Goal: Information Seeking & Learning: Check status

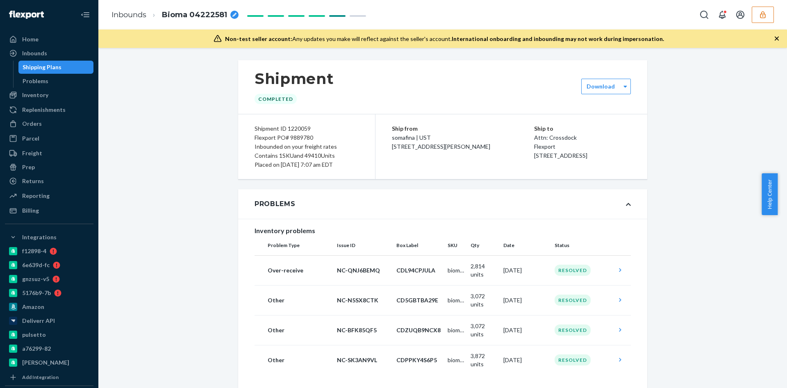
click at [768, 34] on div "Non-test seller account: Any updates you make will reflect against the seller's…" at bounding box center [442, 39] width 688 height 18
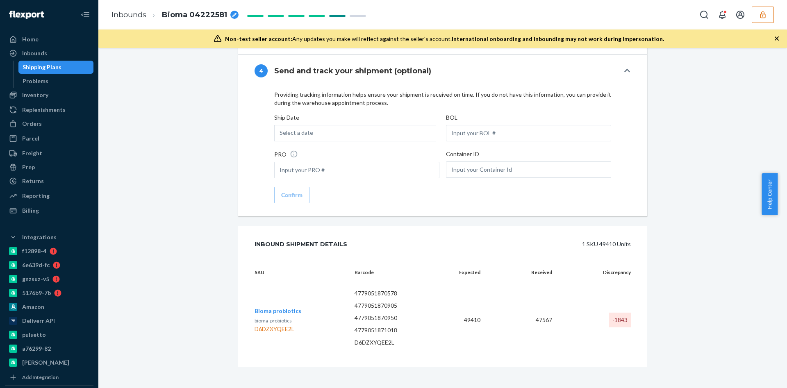
click at [759, 15] on icon "button" at bounding box center [762, 15] width 8 height 8
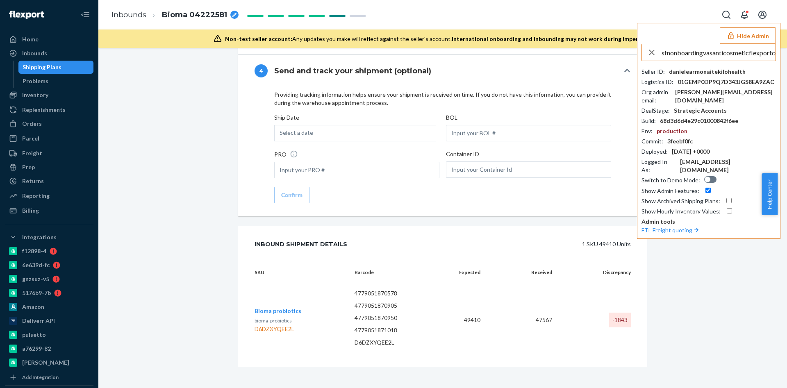
scroll to position [0, 9]
type input "sfnonboardingvasanticosmeticflexportcom"
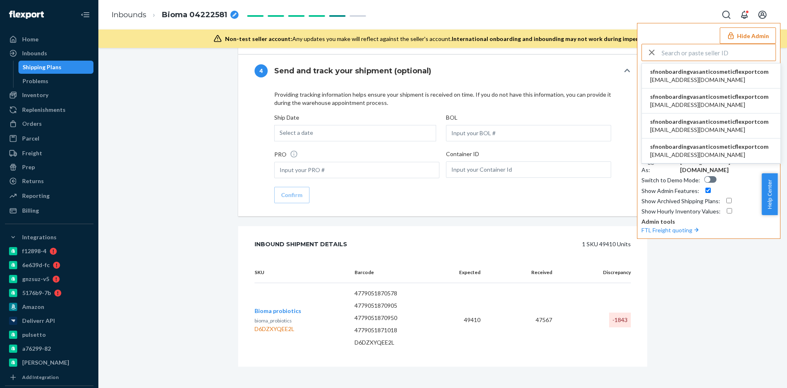
scroll to position [0, 0]
type input "sfnonboardingvasanticosmeticflexportcom"
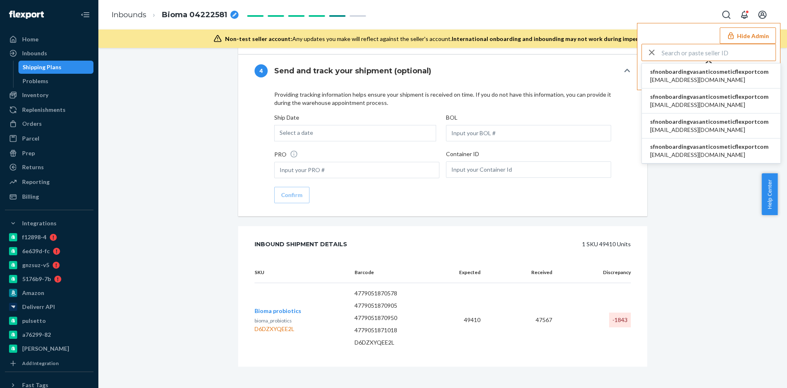
type input "sfnonboardingvasanticosmeticflexportcom"
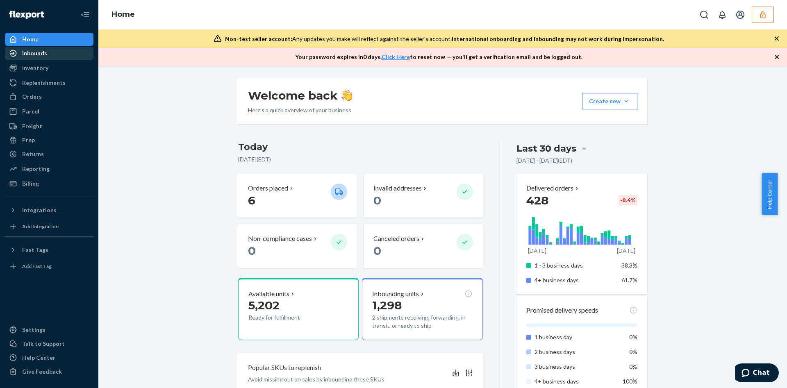
click at [88, 59] on div "Inbounds" at bounding box center [49, 53] width 87 height 11
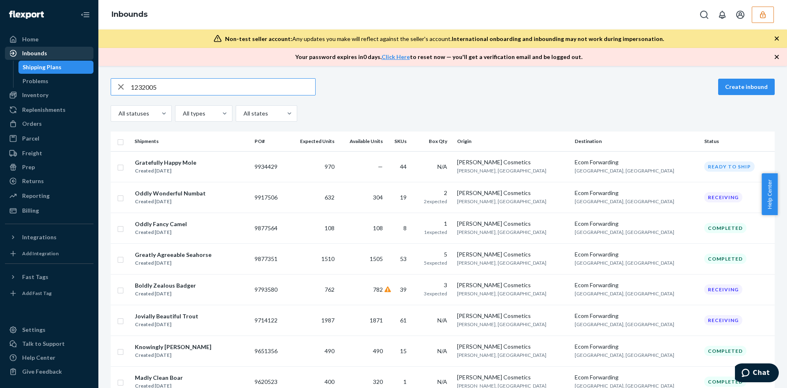
type input "1232005"
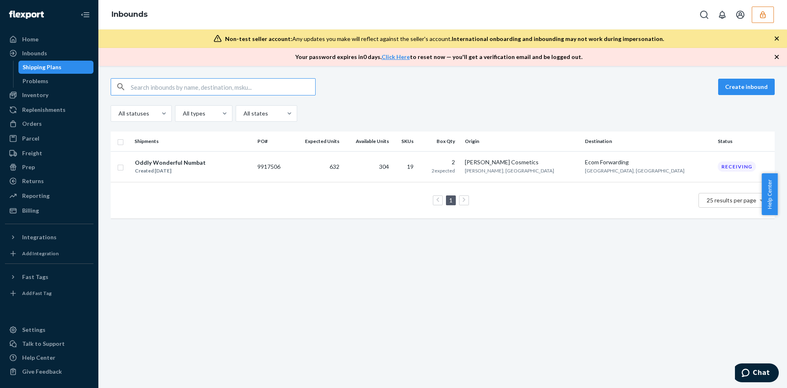
click at [211, 83] on input "text" at bounding box center [223, 87] width 184 height 16
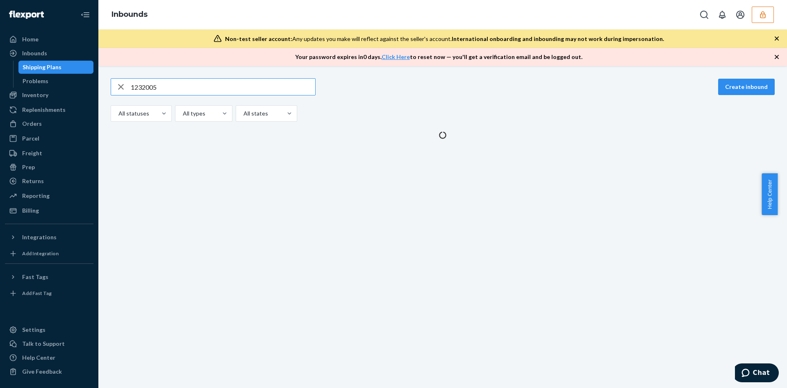
type input "1232005"
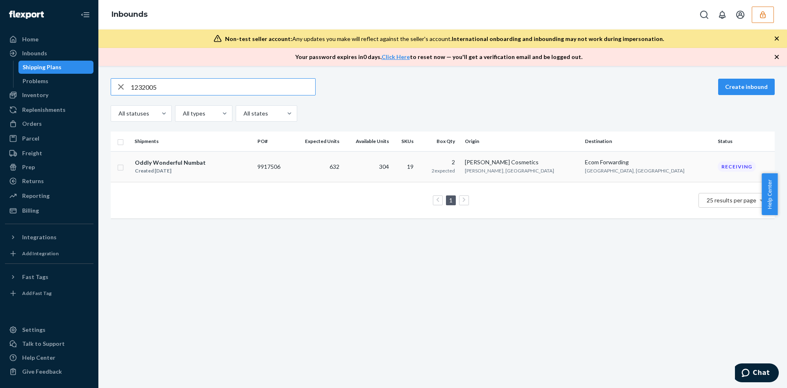
click at [392, 170] on td "304" at bounding box center [368, 166] width 50 height 31
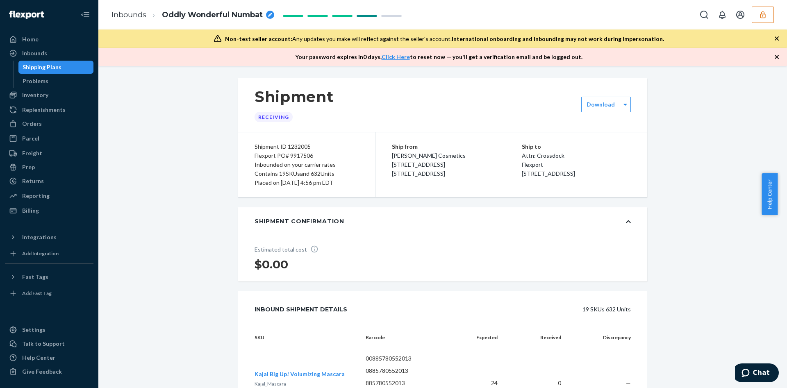
click at [760, 13] on icon "button" at bounding box center [762, 15] width 8 height 8
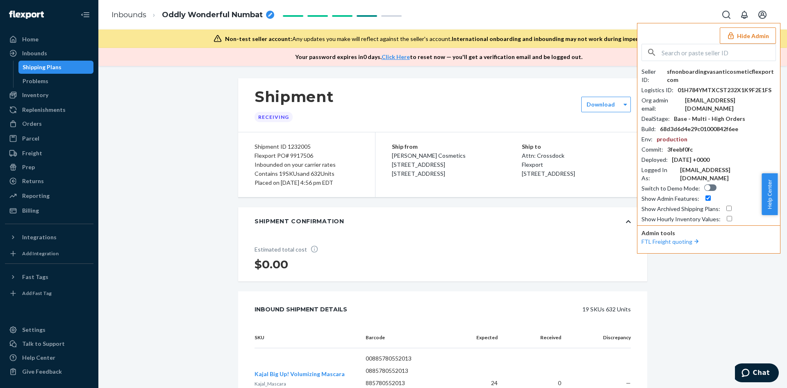
click at [350, 136] on div "Shipment ID 1232005 Flexport PO# 9917506 Inbounded on your carrier rates Contai…" at bounding box center [306, 164] width 137 height 65
click at [306, 152] on div "Flexport PO# 9917506" at bounding box center [306, 155] width 104 height 9
drag, startPoint x: 306, startPoint y: 152, endPoint x: 299, endPoint y: 155, distance: 8.6
click at [299, 155] on div "Flexport PO# 9917506" at bounding box center [306, 155] width 104 height 9
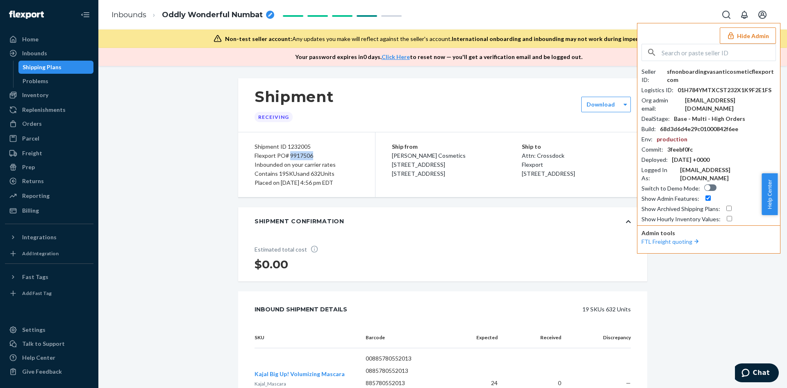
click at [299, 155] on div "Flexport PO# 9917506" at bounding box center [306, 155] width 104 height 9
copy div "9917506"
click at [334, 165] on div "Inbounded on your carrier rates" at bounding box center [306, 164] width 104 height 9
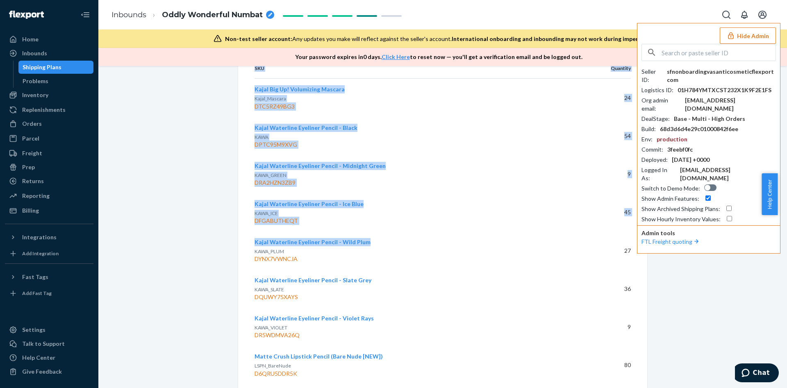
scroll to position [1821, 0]
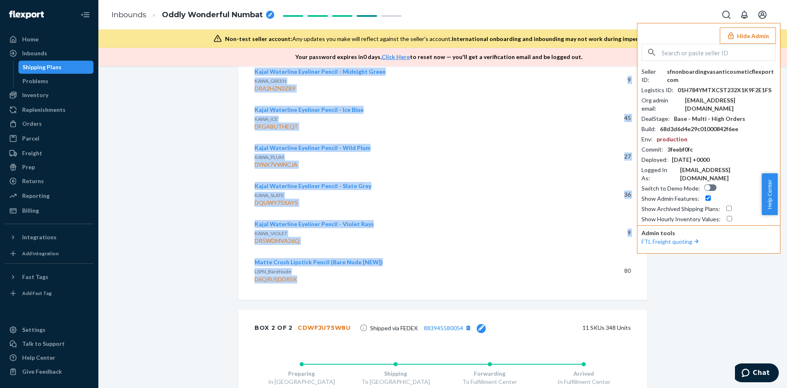
drag, startPoint x: 254, startPoint y: 122, endPoint x: 418, endPoint y: 279, distance: 226.9
click at [418, 279] on div "SKU Quantity Kajal Big Up! Volumizing Mascara Kajal_Mascara DTC5RZ49BG3 24 Kaja…" at bounding box center [442, 132] width 409 height 336
drag, startPoint x: 406, startPoint y: 265, endPoint x: 367, endPoint y: 262, distance: 39.0
click at [365, 266] on div "Matte Crush Lipstick Pencil (Bare Nude [NEW]) LSPN_BareNude D6QRU5DDR5K" at bounding box center [408, 270] width 309 height 25
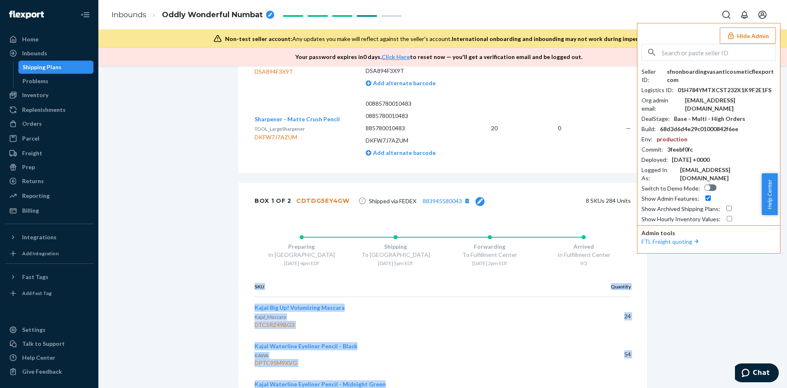
scroll to position [1575, 0]
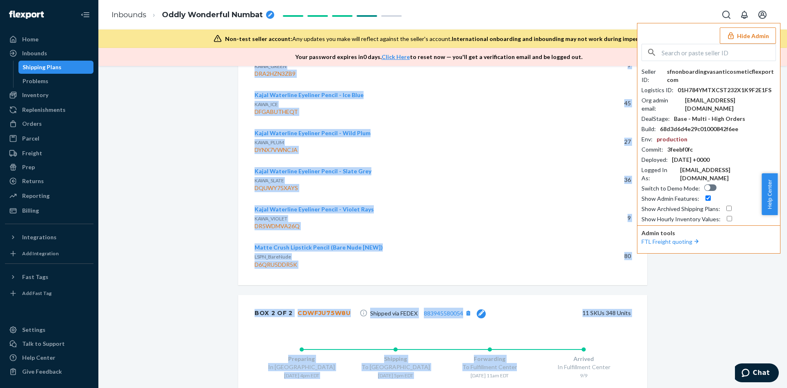
scroll to position [1944, 0]
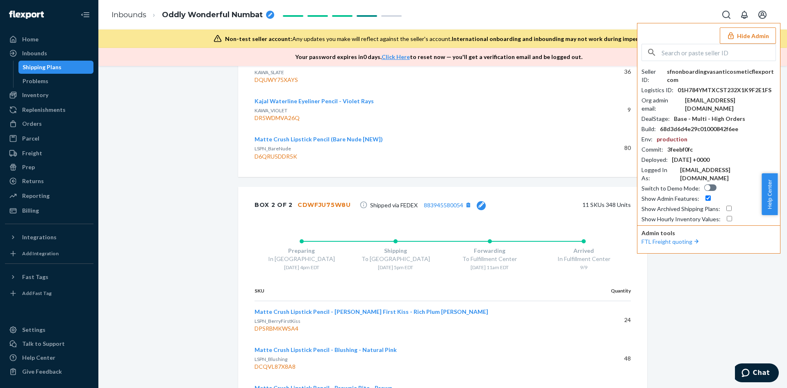
drag, startPoint x: 243, startPoint y: 237, endPoint x: 629, endPoint y: 154, distance: 394.5
click at [629, 154] on div "SKU Quantity Kajal Big Up! Volumizing Mascara Kajal_Mascara DTC5RZ49BG3 24 Kaja…" at bounding box center [442, 9] width 409 height 336
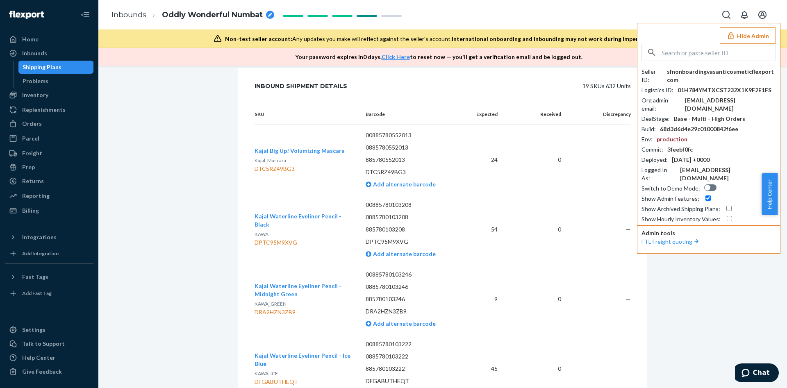
scroll to position [0, 0]
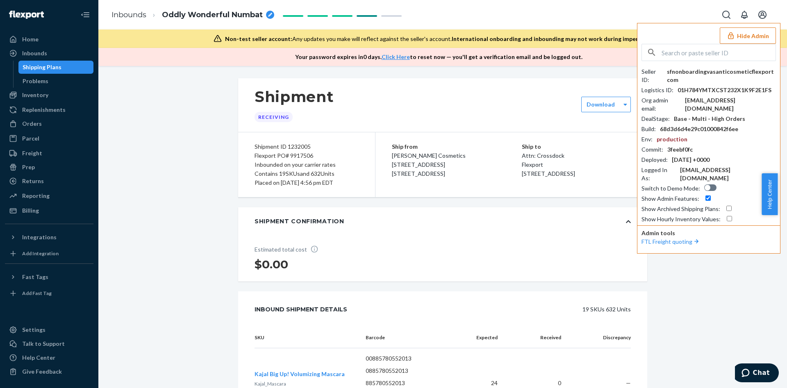
click at [279, 159] on div "Flexport PO# 9917506" at bounding box center [306, 155] width 104 height 9
click at [278, 159] on div "Flexport PO# 9917506" at bounding box center [306, 155] width 104 height 9
drag, startPoint x: 278, startPoint y: 159, endPoint x: 267, endPoint y: 157, distance: 11.3
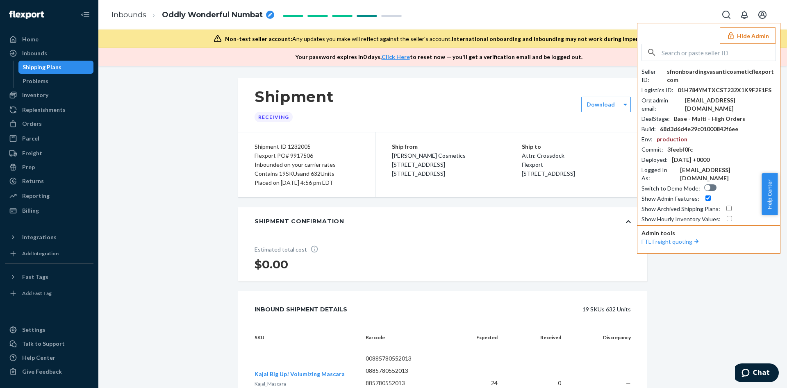
click at [267, 157] on div "Flexport PO# 9917506" at bounding box center [306, 155] width 104 height 9
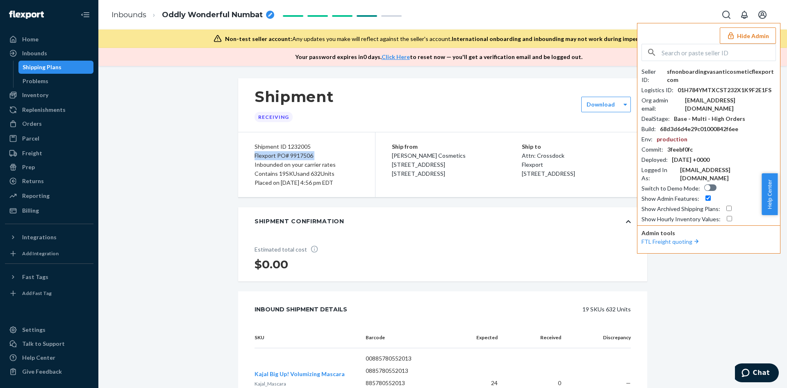
copy div "Flexport PO# 9917506"
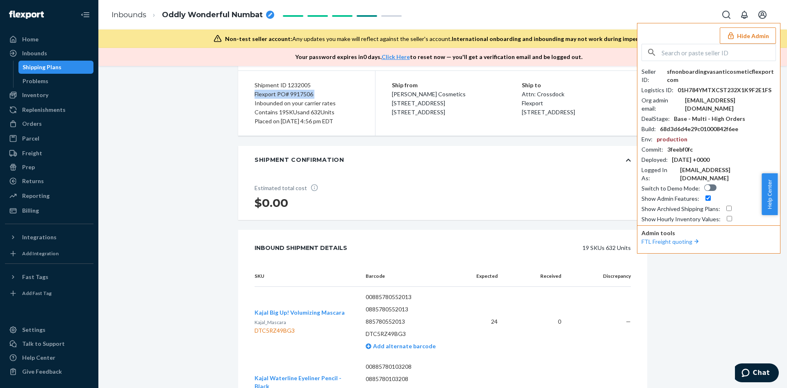
click at [305, 91] on div "Flexport PO# 9917506" at bounding box center [306, 94] width 104 height 9
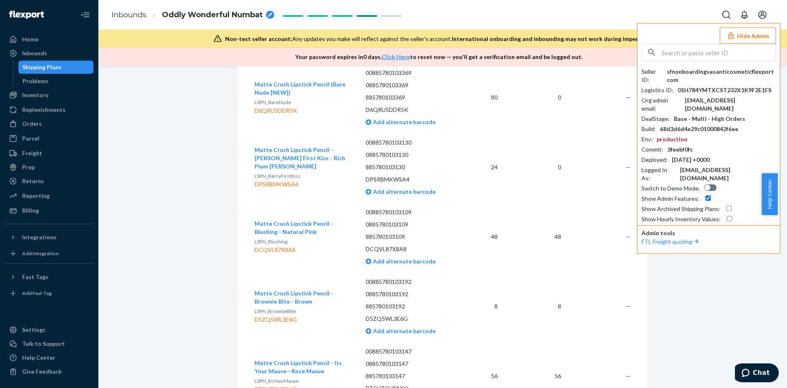
scroll to position [799, 0]
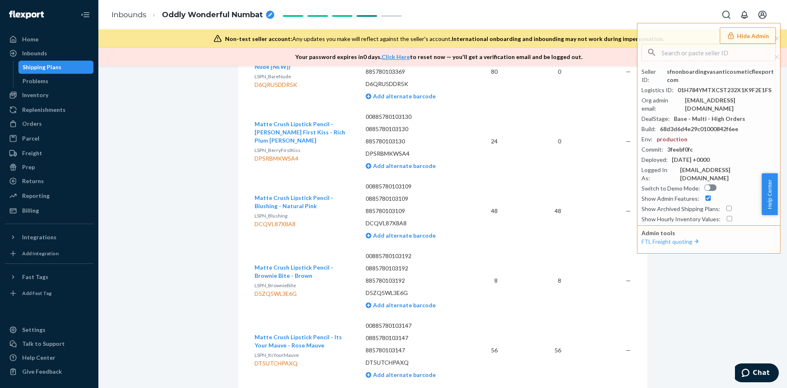
drag, startPoint x: 756, startPoint y: 34, endPoint x: 653, endPoint y: 96, distance: 119.7
click at [756, 34] on button "Hide Admin" at bounding box center [748, 35] width 56 height 16
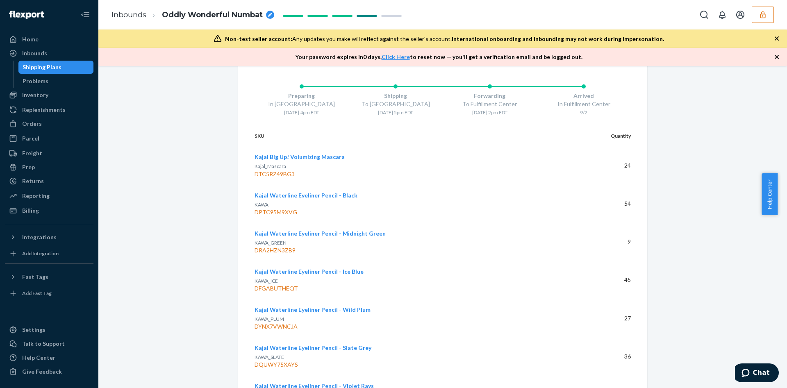
scroll to position [1721, 0]
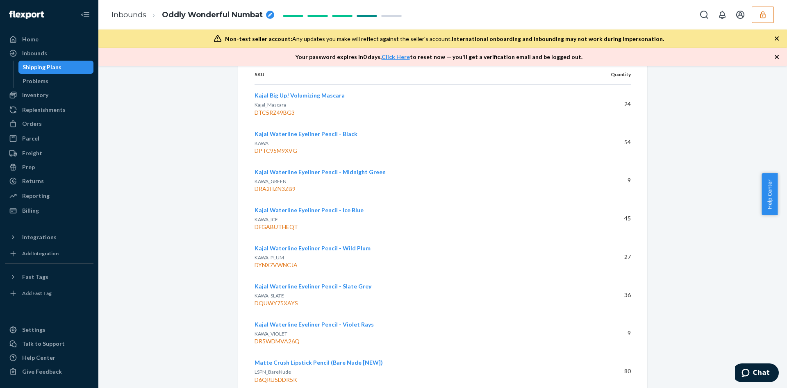
click at [270, 113] on div "DTC5RZ49BG3" at bounding box center [408, 113] width 309 height 8
drag, startPoint x: 270, startPoint y: 113, endPoint x: 259, endPoint y: 118, distance: 11.2
click at [259, 118] on td "Kajal Big Up! Volumizing Mascara Kajal_Mascara DTC5RZ49BG3" at bounding box center [411, 104] width 315 height 39
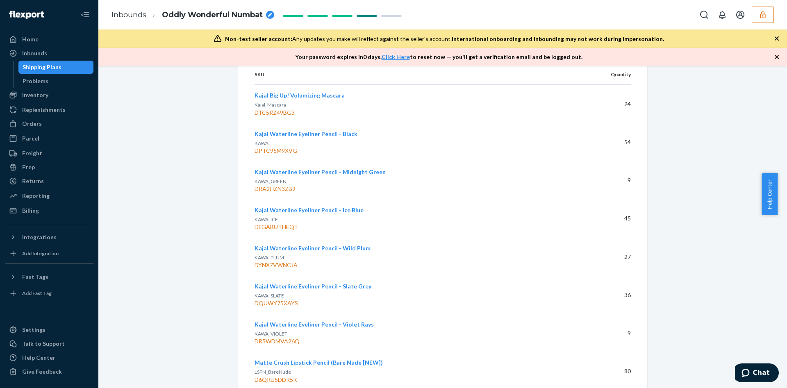
drag, startPoint x: 259, startPoint y: 118, endPoint x: 252, endPoint y: 109, distance: 11.3
click at [254, 109] on div "DTC5RZ49BG3" at bounding box center [408, 113] width 309 height 8
copy div "DTC5RZ49BG3"
click at [265, 152] on div "DPTC95M9XVG" at bounding box center [408, 151] width 309 height 8
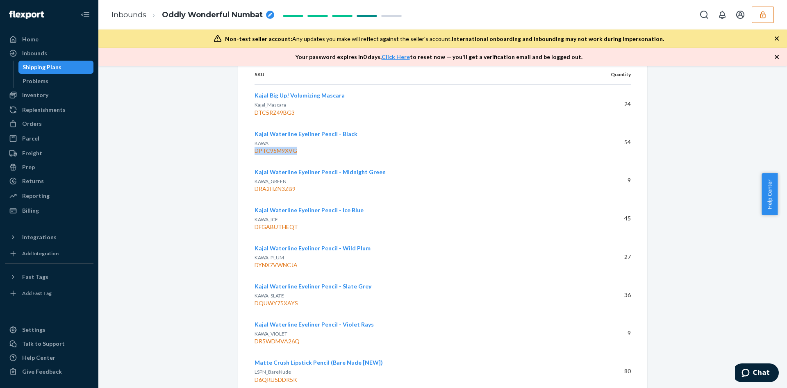
click at [265, 152] on div "DPTC95M9XVG" at bounding box center [408, 151] width 309 height 8
copy div "DPTC95M9XVG"
click at [281, 190] on div "DRA2HZN3ZB9" at bounding box center [408, 189] width 309 height 8
copy div "DRA2HZN3ZB9"
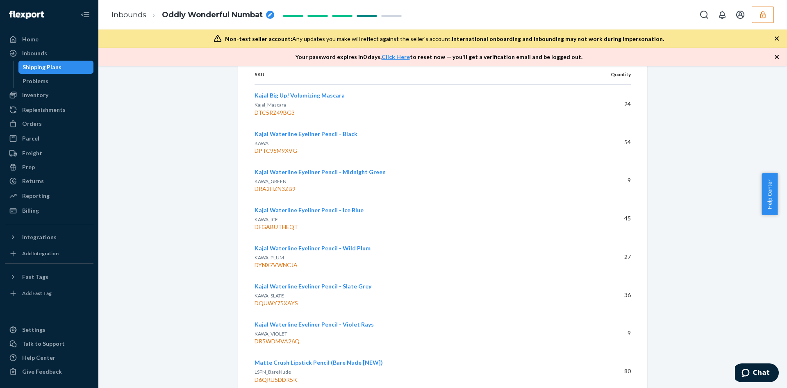
click at [263, 225] on div "DFGABUTHEQT" at bounding box center [408, 227] width 309 height 8
copy div "DFGABUTHEQT"
click at [279, 270] on td "Kajal Waterline Eyeliner Pencil - Wild Plum KAWA_PLUM DYNX7VWNCJA" at bounding box center [411, 257] width 315 height 38
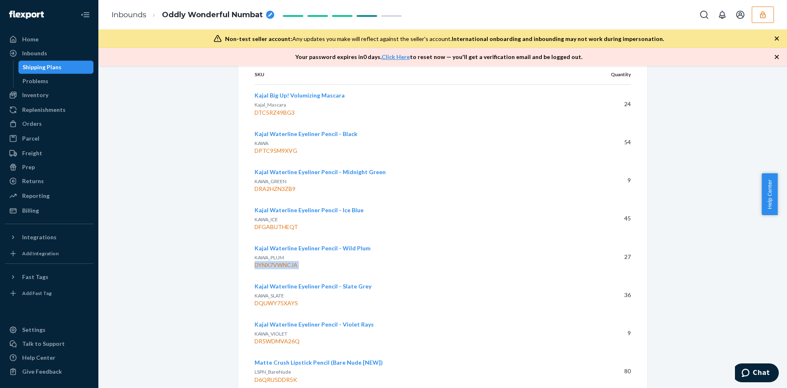
click at [279, 270] on td "Kajal Waterline Eyeliner Pencil - Wild Plum KAWA_PLUM DYNX7VWNCJA" at bounding box center [411, 257] width 315 height 38
copy div "DYNX7VWNCJA"
click at [292, 304] on div "DQUWY75XAYS" at bounding box center [408, 303] width 309 height 8
click at [291, 304] on div "DQUWY75XAYS" at bounding box center [408, 303] width 309 height 8
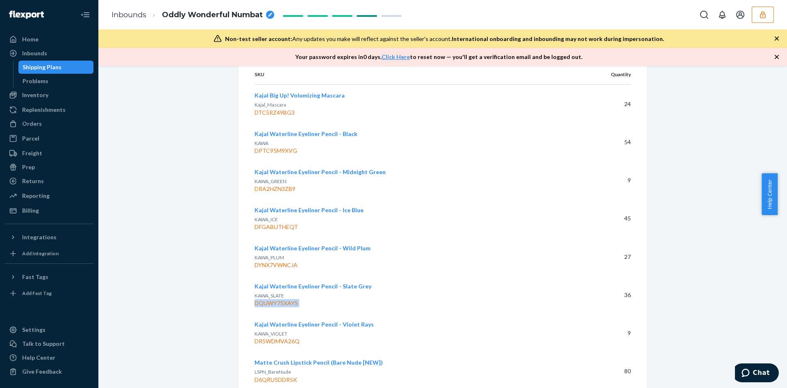
drag, startPoint x: 292, startPoint y: 304, endPoint x: 275, endPoint y: 311, distance: 17.8
copy div "DQUWY75XAYS"
click at [266, 343] on div "DR5WDMVA26Q" at bounding box center [408, 341] width 309 height 8
copy div "DR5WDMVA26Q"
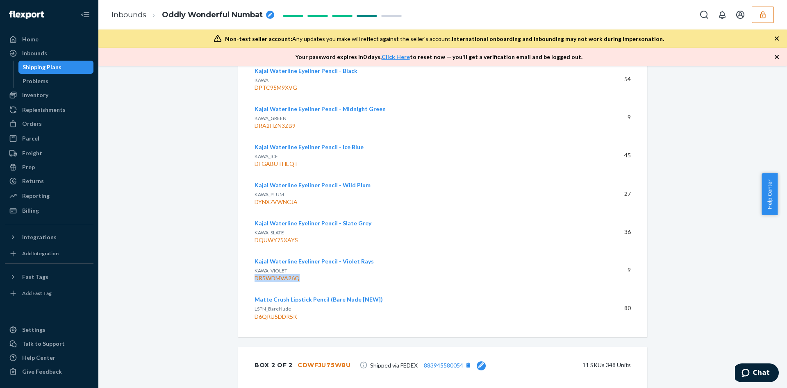
scroll to position [1844, 0]
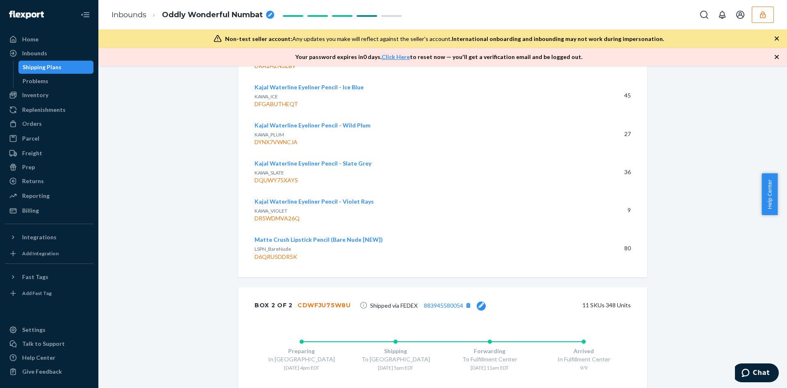
click at [275, 258] on div "D6QRU5DDR5K" at bounding box center [408, 257] width 309 height 8
drag, startPoint x: 275, startPoint y: 259, endPoint x: 266, endPoint y: 263, distance: 9.9
copy div "D6QRU5DDR5K"
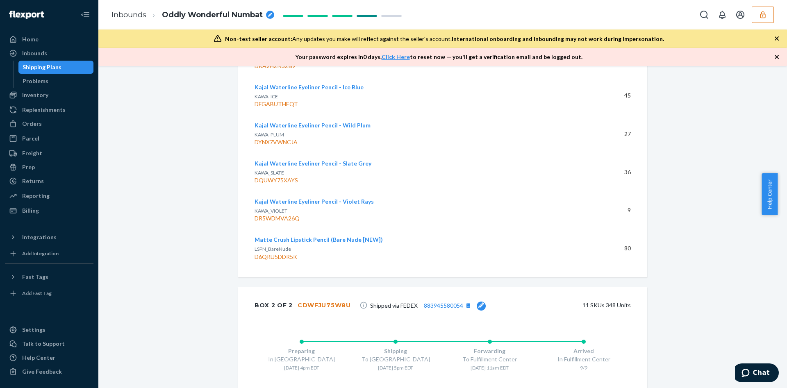
click at [313, 304] on div "CDWFJU75W8U" at bounding box center [323, 305] width 53 height 8
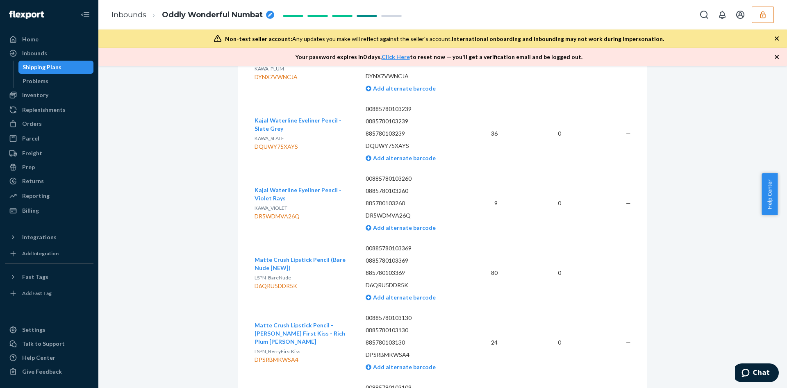
scroll to position [0, 0]
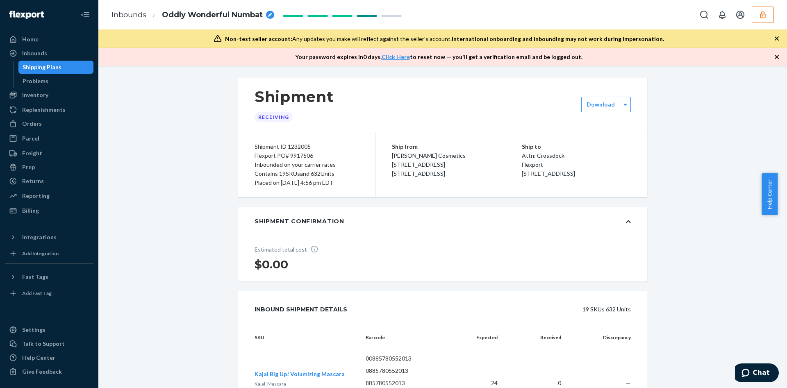
click at [279, 155] on div "Flexport PO# 9917506" at bounding box center [306, 155] width 104 height 9
click at [765, 19] on button "button" at bounding box center [762, 15] width 22 height 16
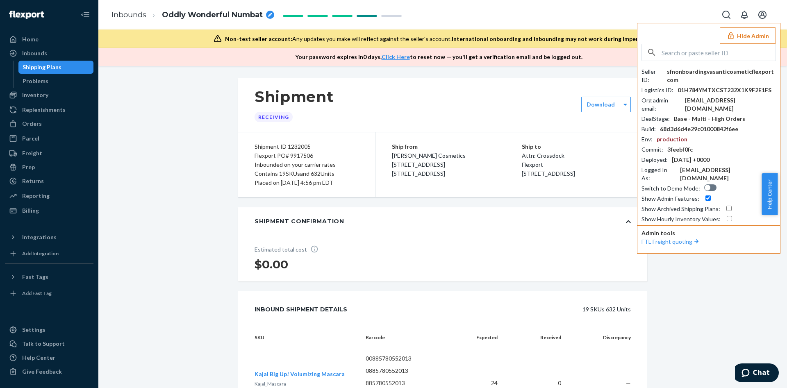
drag, startPoint x: 713, startPoint y: 39, endPoint x: 731, endPoint y: 48, distance: 19.8
click at [731, 48] on input "text" at bounding box center [718, 52] width 114 height 16
paste input "brettmodkatcom"
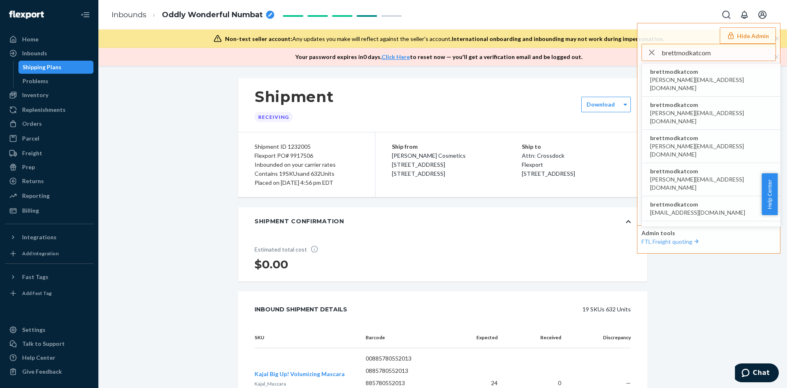
type input "brettmodkatcom"
click at [675, 76] on span "anna@modkat.com" at bounding box center [711, 84] width 122 height 16
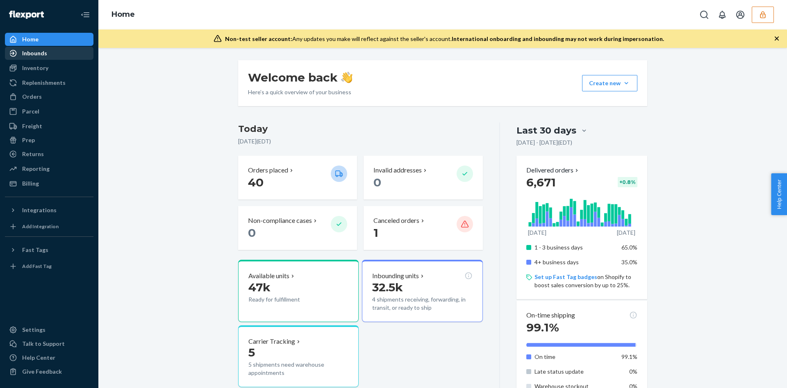
click at [10, 57] on icon at bounding box center [13, 53] width 8 height 8
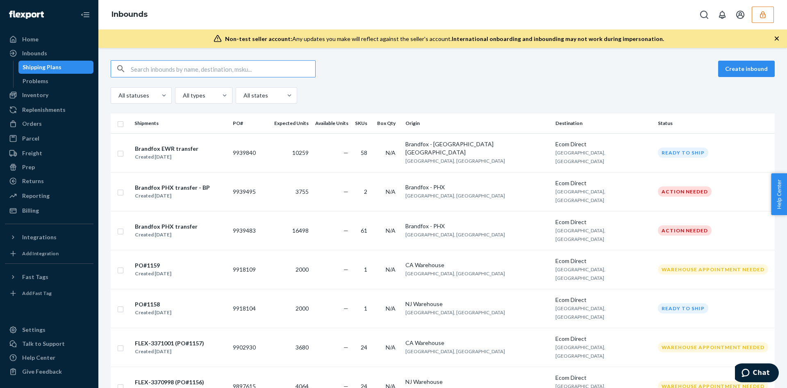
type input "PO#1158"
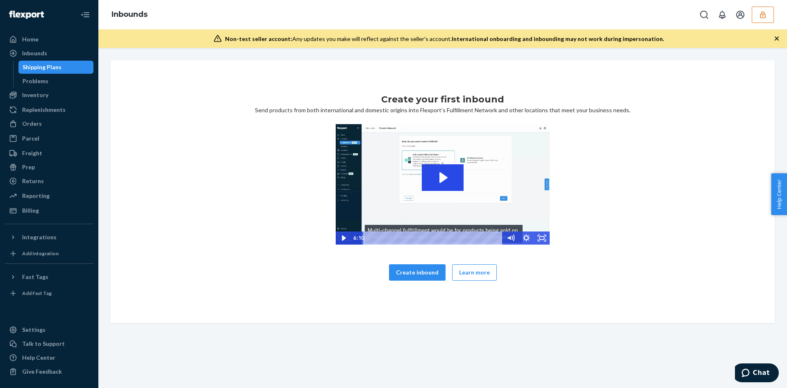
click at [767, 8] on button "button" at bounding box center [762, 15] width 22 height 16
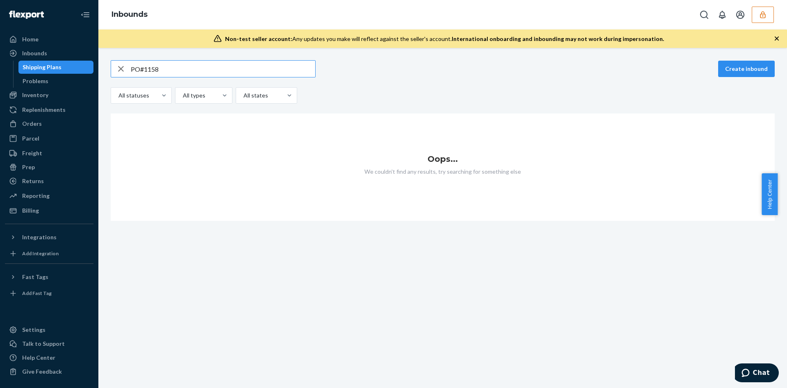
click at [201, 68] on input "PO#1158" at bounding box center [223, 69] width 184 height 16
type input "PO#1158\"
click at [229, 63] on input "PO#1158\" at bounding box center [223, 69] width 184 height 16
click at [231, 63] on input "PO#1158\" at bounding box center [223, 69] width 184 height 16
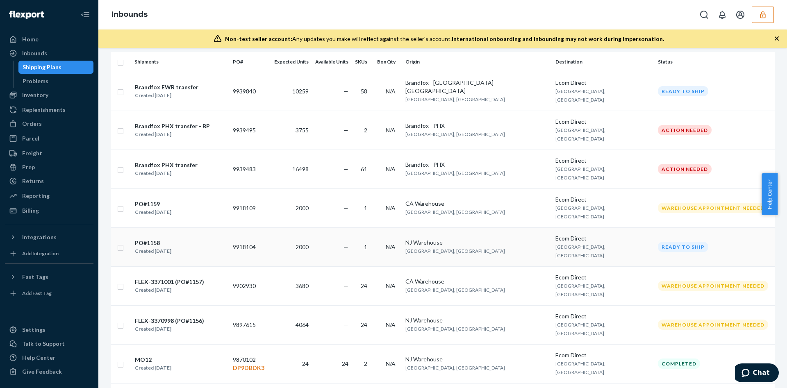
scroll to position [184, 0]
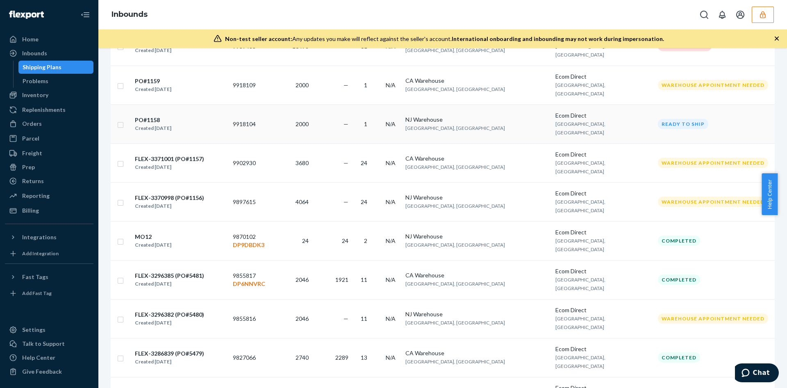
click at [202, 116] on div "PO#1158 Created [DATE]" at bounding box center [180, 124] width 92 height 17
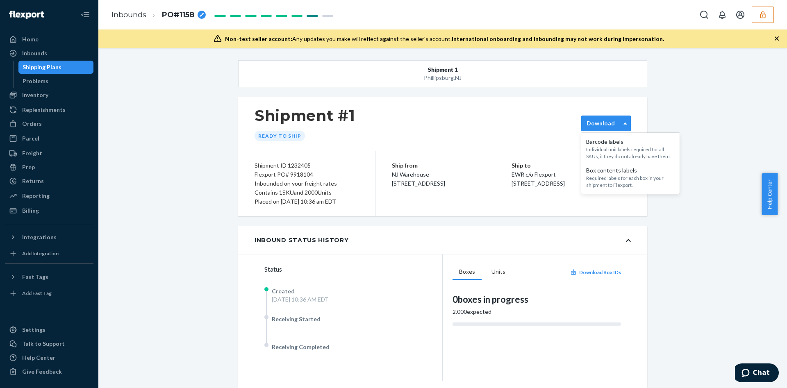
click at [613, 118] on div "Download" at bounding box center [606, 124] width 50 height 16
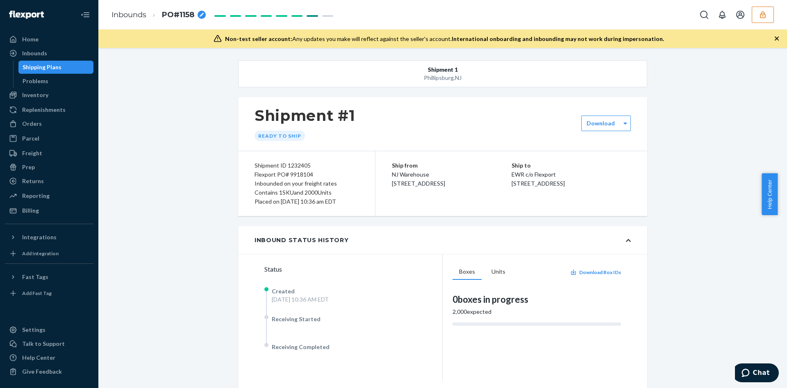
click at [295, 162] on div "Shipment ID 1232405" at bounding box center [306, 165] width 104 height 9
copy div "1232405"
click at [756, 25] on div "Inbounds PO#1158" at bounding box center [442, 15] width 688 height 30
click at [758, 18] on button "button" at bounding box center [762, 15] width 22 height 16
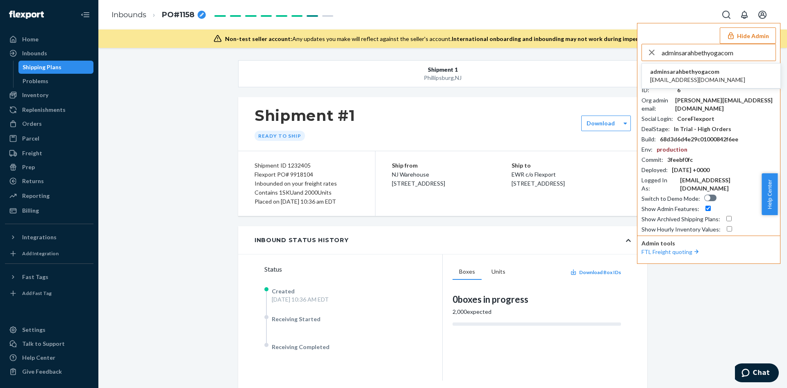
type input "adminsarahbethyogacom"
click at [679, 80] on span "[EMAIL_ADDRESS][DOMAIN_NAME]" at bounding box center [697, 80] width 95 height 8
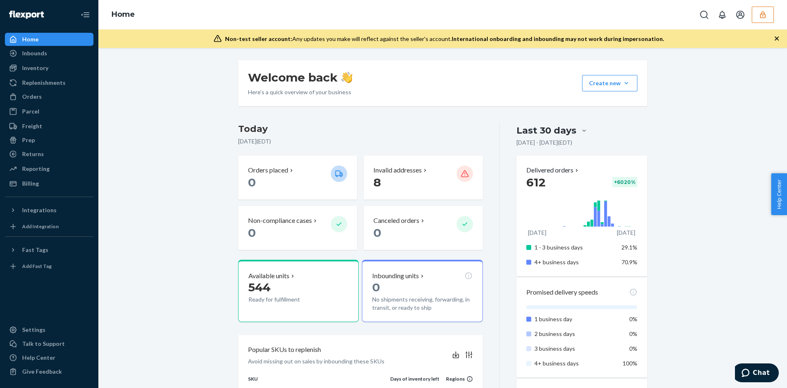
click at [770, 15] on button "button" at bounding box center [762, 15] width 22 height 16
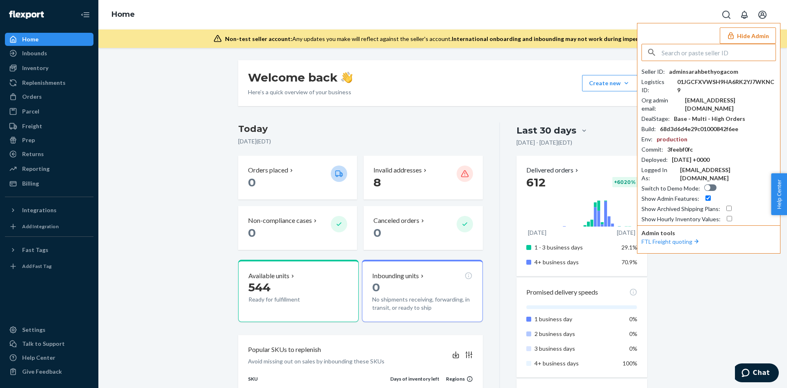
click at [753, 34] on button "Hide Admin" at bounding box center [748, 35] width 56 height 16
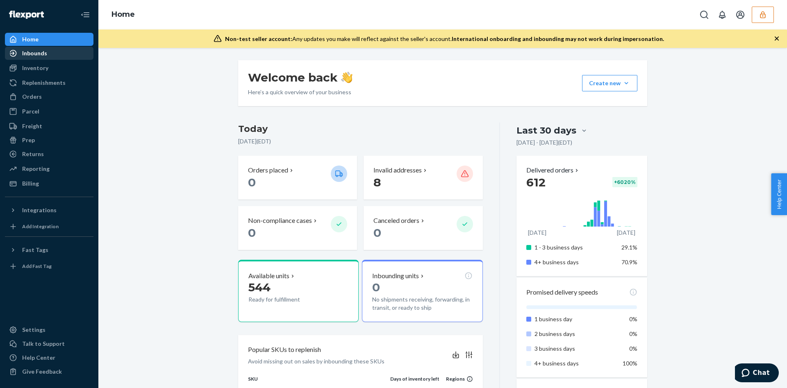
click at [28, 48] on div "Inbounds" at bounding box center [49, 53] width 87 height 11
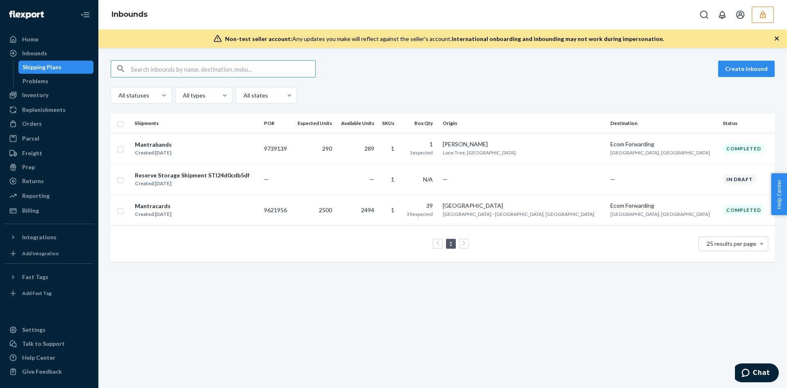
click at [759, 13] on icon "button" at bounding box center [762, 15] width 8 height 8
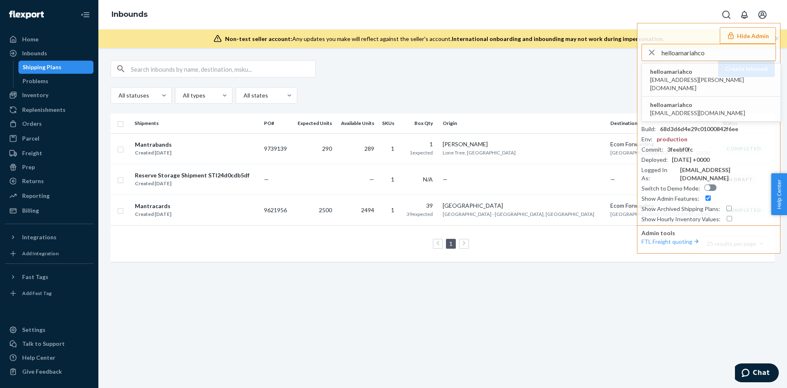
type input "helloamariahco"
click at [698, 75] on span "helloamariahco" at bounding box center [711, 72] width 122 height 8
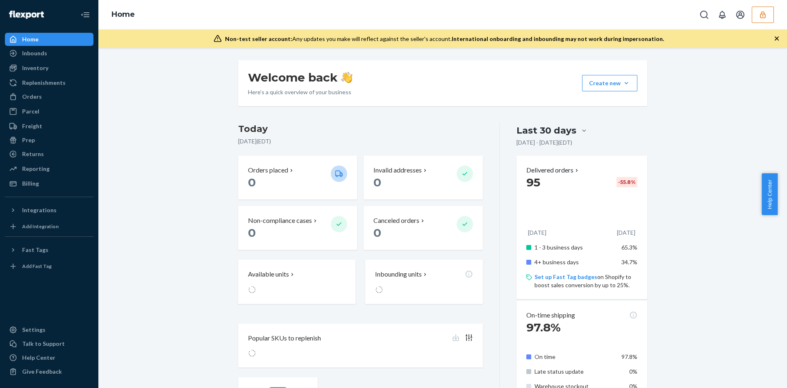
drag, startPoint x: 77, startPoint y: 56, endPoint x: 113, endPoint y: 39, distance: 40.1
click at [77, 56] on div "Inbounds" at bounding box center [49, 53] width 87 height 11
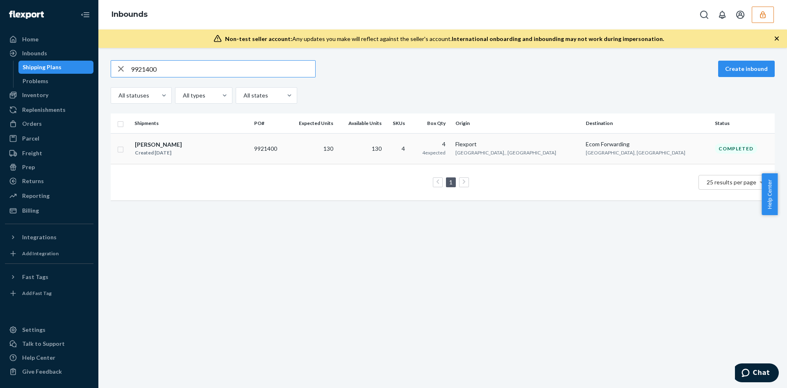
type input "9921400"
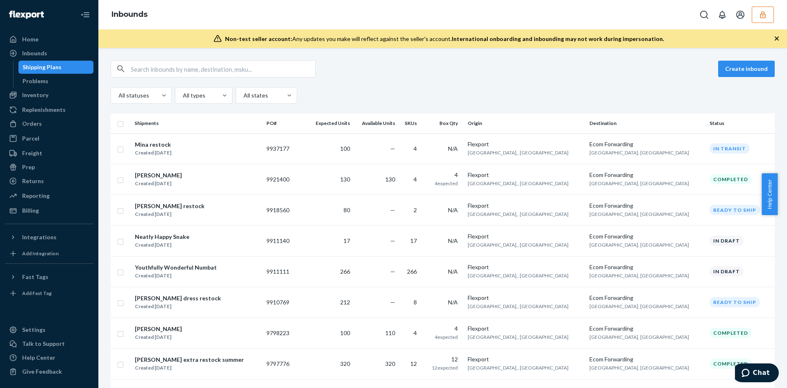
drag, startPoint x: 206, startPoint y: 60, endPoint x: 196, endPoint y: 67, distance: 12.1
click at [196, 67] on input "text" at bounding box center [223, 69] width 184 height 16
paste input "9921400"
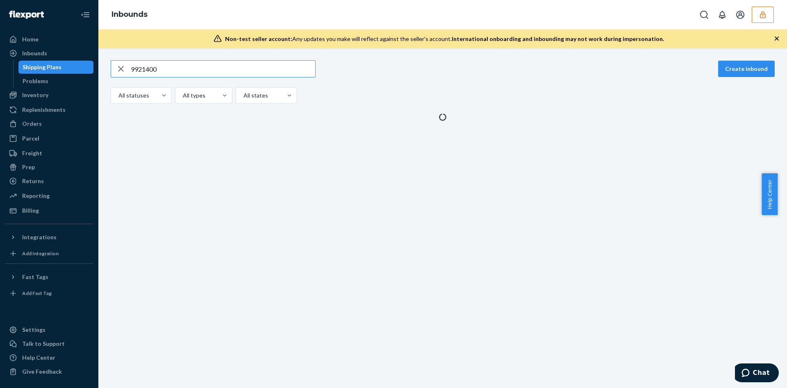
type input "9921400"
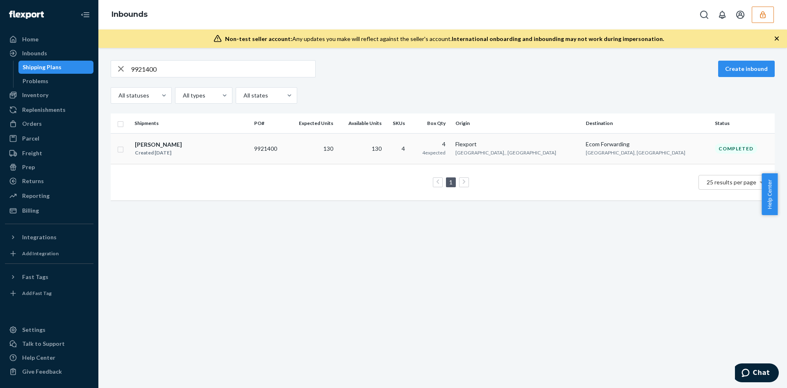
click at [336, 141] on td "130" at bounding box center [311, 148] width 50 height 31
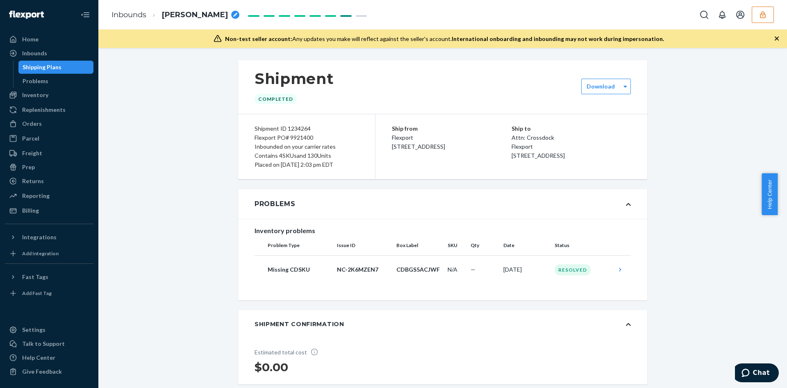
click at [759, 15] on icon "button" at bounding box center [762, 15] width 8 height 8
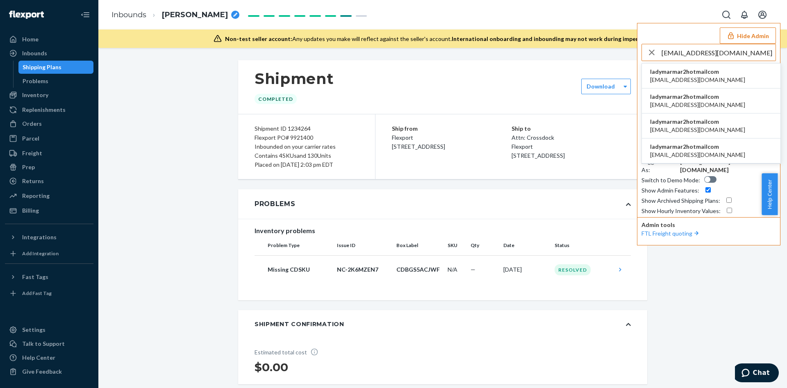
type input "ladymarmar2@hotmail.com"
click at [720, 72] on li "ladymarmar2hotmailcom ladymarmar2@hotmail.com" at bounding box center [711, 76] width 138 height 25
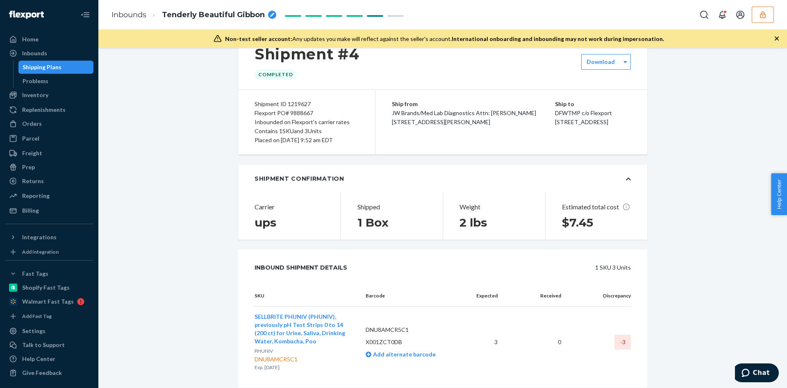
scroll to position [267, 0]
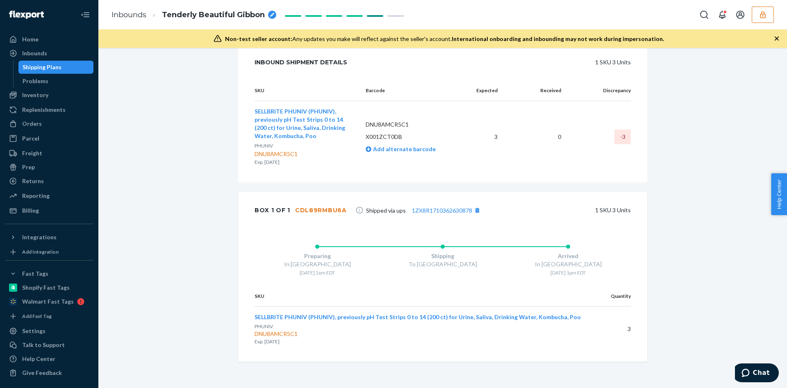
click at [267, 159] on p "Exp. [DATE]" at bounding box center [303, 162] width 98 height 8
click at [268, 159] on p "Exp. [DATE]" at bounding box center [303, 162] width 98 height 8
drag, startPoint x: 268, startPoint y: 159, endPoint x: 266, endPoint y: 150, distance: 9.1
click at [266, 150] on div "PHUNIV DNU8AMCR5C1" at bounding box center [303, 150] width 98 height 16
click at [266, 150] on div "DNU8AMCR5C1" at bounding box center [303, 154] width 98 height 8
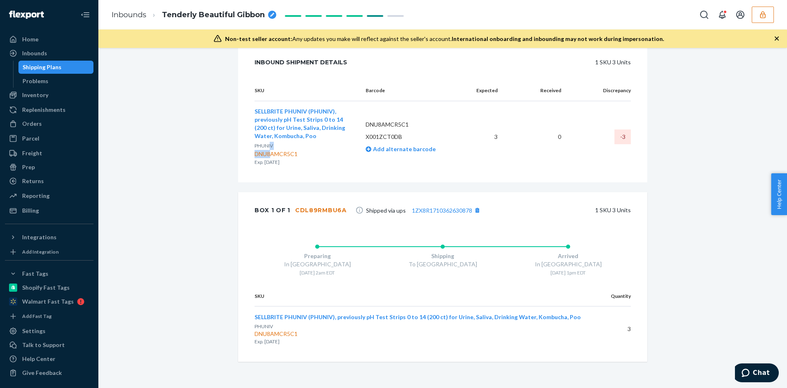
click at [268, 152] on div "DNU8AMCR5C1" at bounding box center [303, 154] width 98 height 8
copy div "DNU8AMCR5C1"
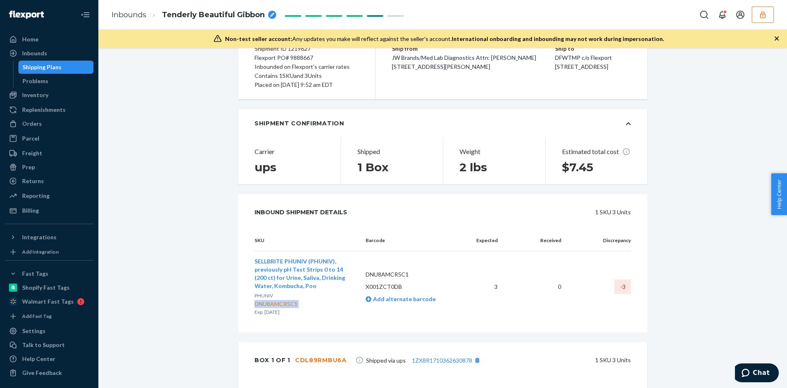
scroll to position [0, 0]
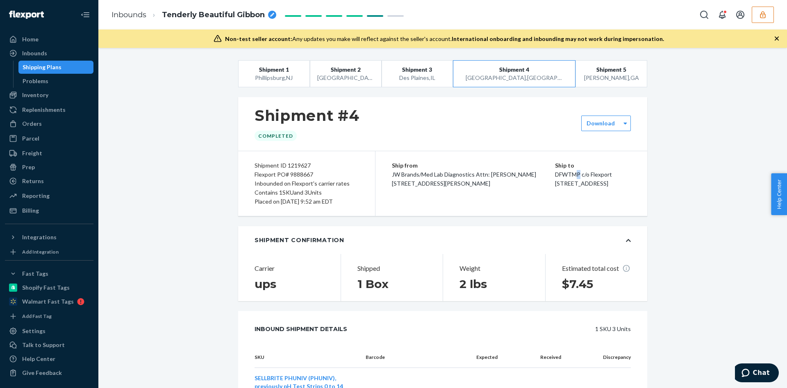
click at [555, 175] on p "DFWTMP c/o Flexport" at bounding box center [593, 174] width 76 height 9
click at [555, 174] on p "DFWTMP c/o Flexport" at bounding box center [593, 174] width 76 height 9
click at [570, 172] on p "DFWTMP c/o Flexport" at bounding box center [593, 174] width 76 height 9
drag, startPoint x: 551, startPoint y: 175, endPoint x: 525, endPoint y: 176, distance: 25.8
click at [555, 176] on p "DFWTMP c/o Flexport" at bounding box center [593, 174] width 76 height 9
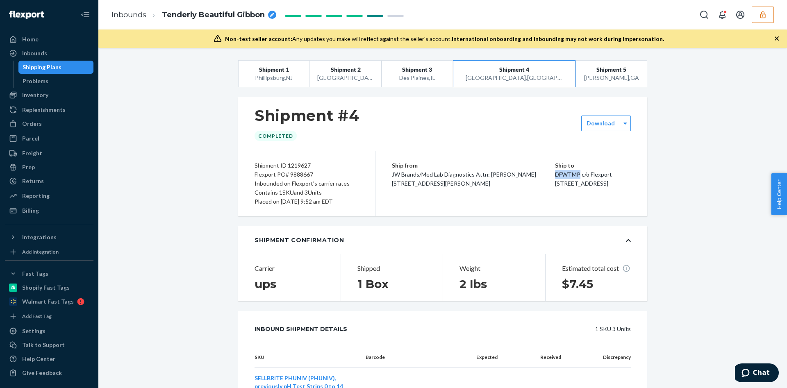
copy p "DFWTMP"
drag, startPoint x: 760, startPoint y: 17, endPoint x: 752, endPoint y: 29, distance: 14.8
click at [760, 16] on icon "button" at bounding box center [762, 14] width 5 height 7
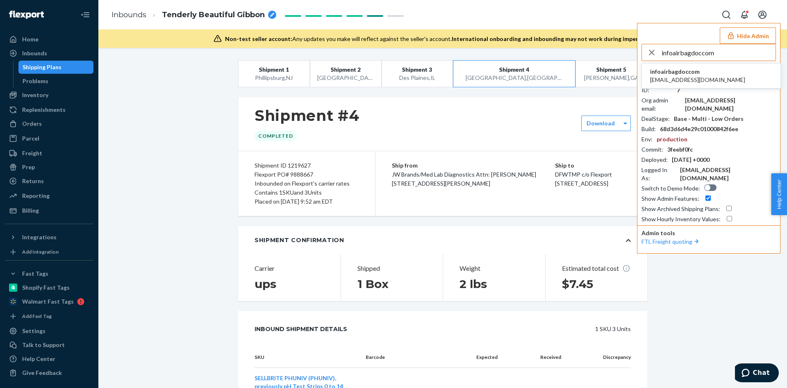
type input "infoairbagdoccom"
click at [684, 66] on li "infoairbagdoccom info@airbagdoc.com" at bounding box center [711, 76] width 138 height 25
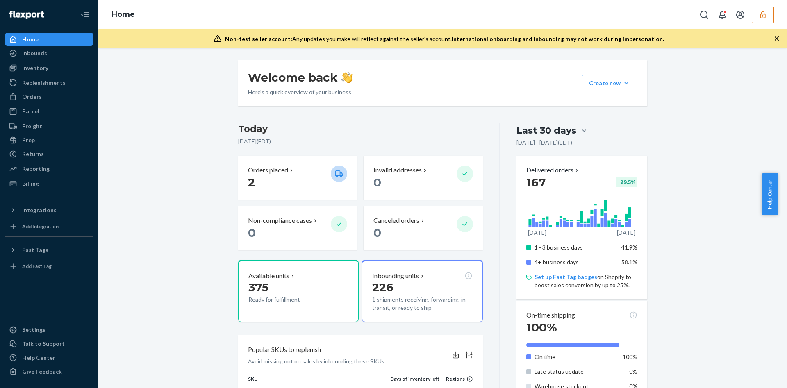
click at [79, 60] on div "Inbounds Shipping Plans Problems" at bounding box center [49, 54] width 89 height 14
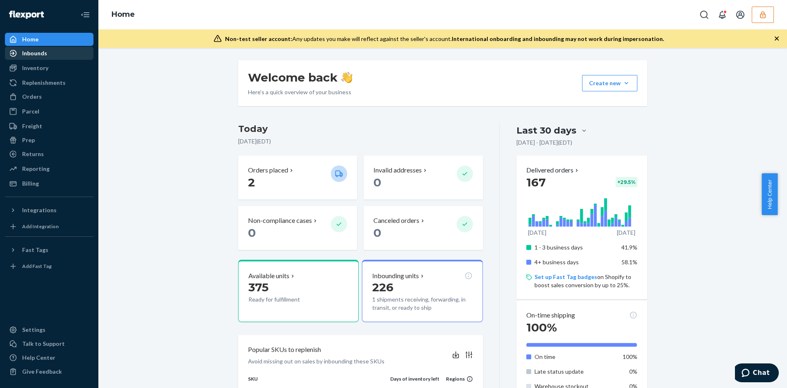
click at [86, 54] on div "Inbounds" at bounding box center [49, 53] width 87 height 11
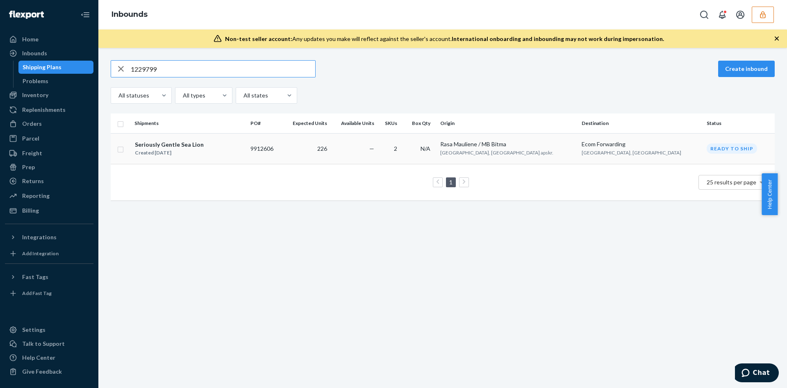
type input "1229799"
click at [404, 159] on td "2" at bounding box center [390, 148] width 26 height 31
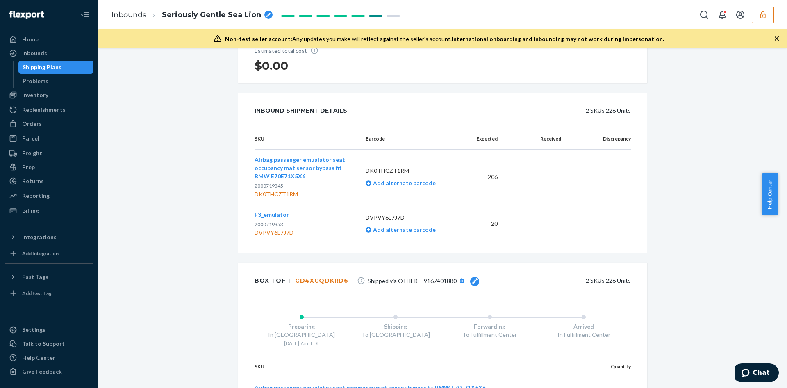
scroll to position [184, 0]
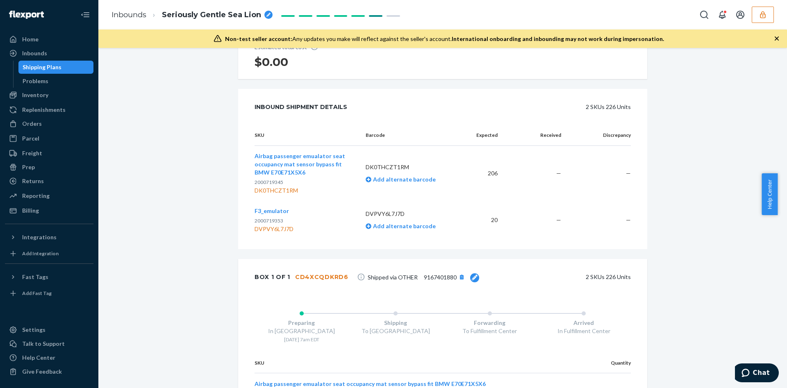
click at [440, 280] on span "9167401880" at bounding box center [440, 277] width 33 height 7
click at [440, 280] on input "9167401880" at bounding box center [411, 277] width 86 height 16
click at [455, 238] on td "DVPVY6L7J7D Add alternate barcode" at bounding box center [411, 220] width 104 height 39
click at [479, 274] on button "Update" at bounding box center [477, 277] width 34 height 16
